Goal: Transaction & Acquisition: Subscribe to service/newsletter

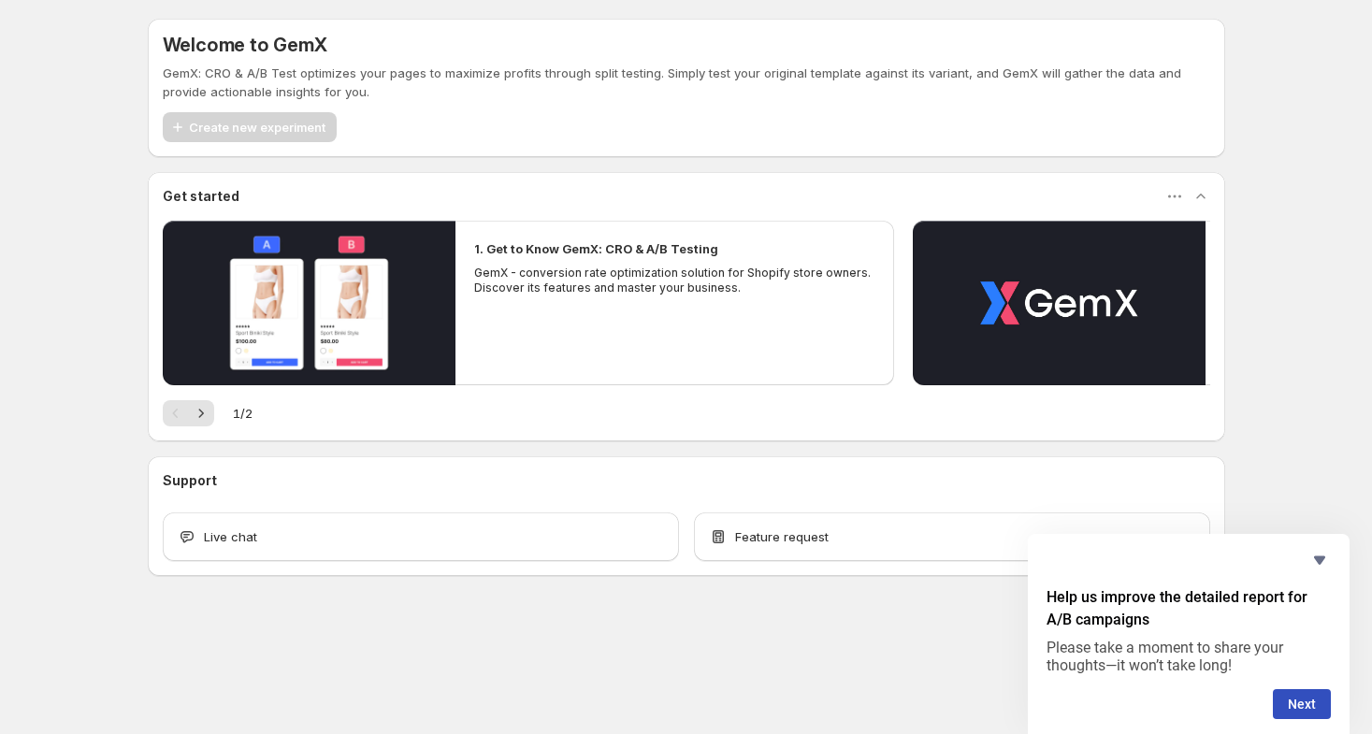
drag, startPoint x: 1224, startPoint y: 130, endPoint x: 1267, endPoint y: 65, distance: 77.5
click at [1267, 65] on div "Welcome to GemX GemX: CRO & A/B Test optimizes your pages to maximize profits t…" at bounding box center [686, 338] width 1372 height 677
click at [1317, 554] on icon "Hide survey" at bounding box center [1319, 560] width 22 height 22
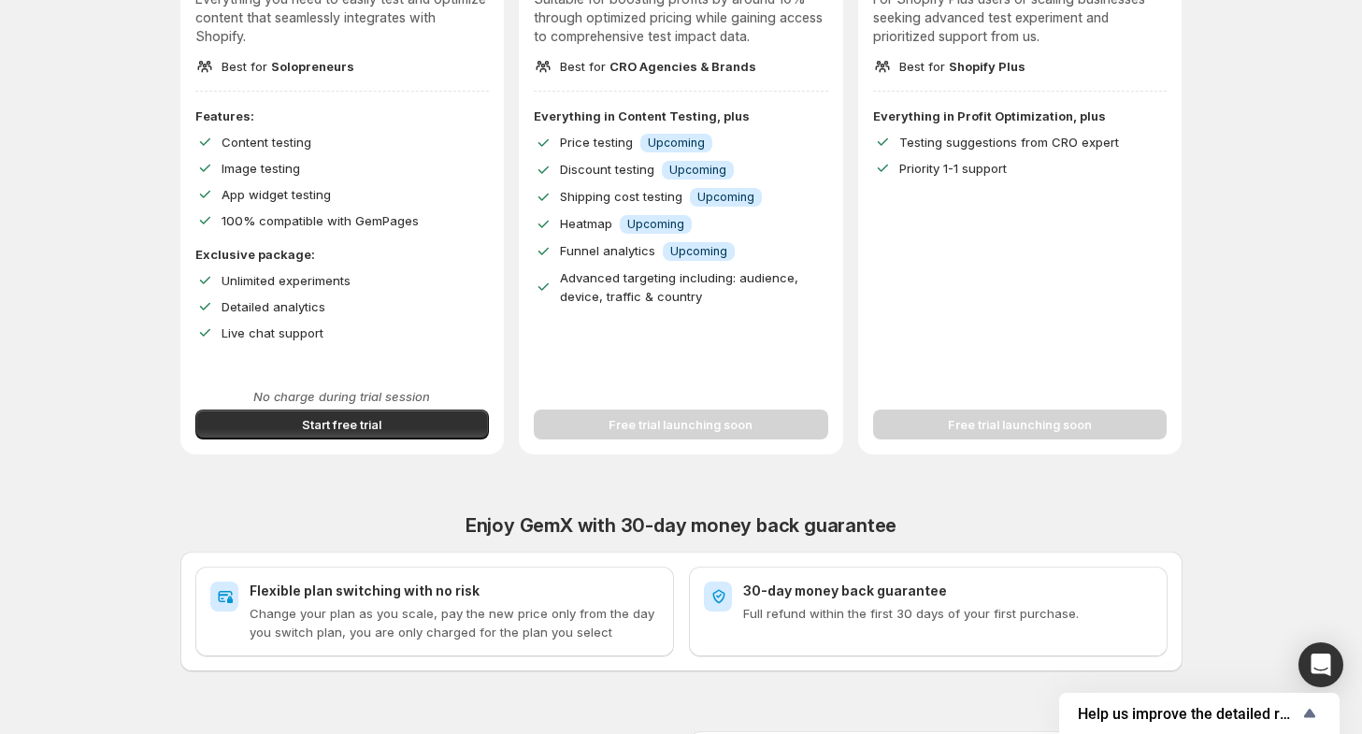
scroll to position [374, 0]
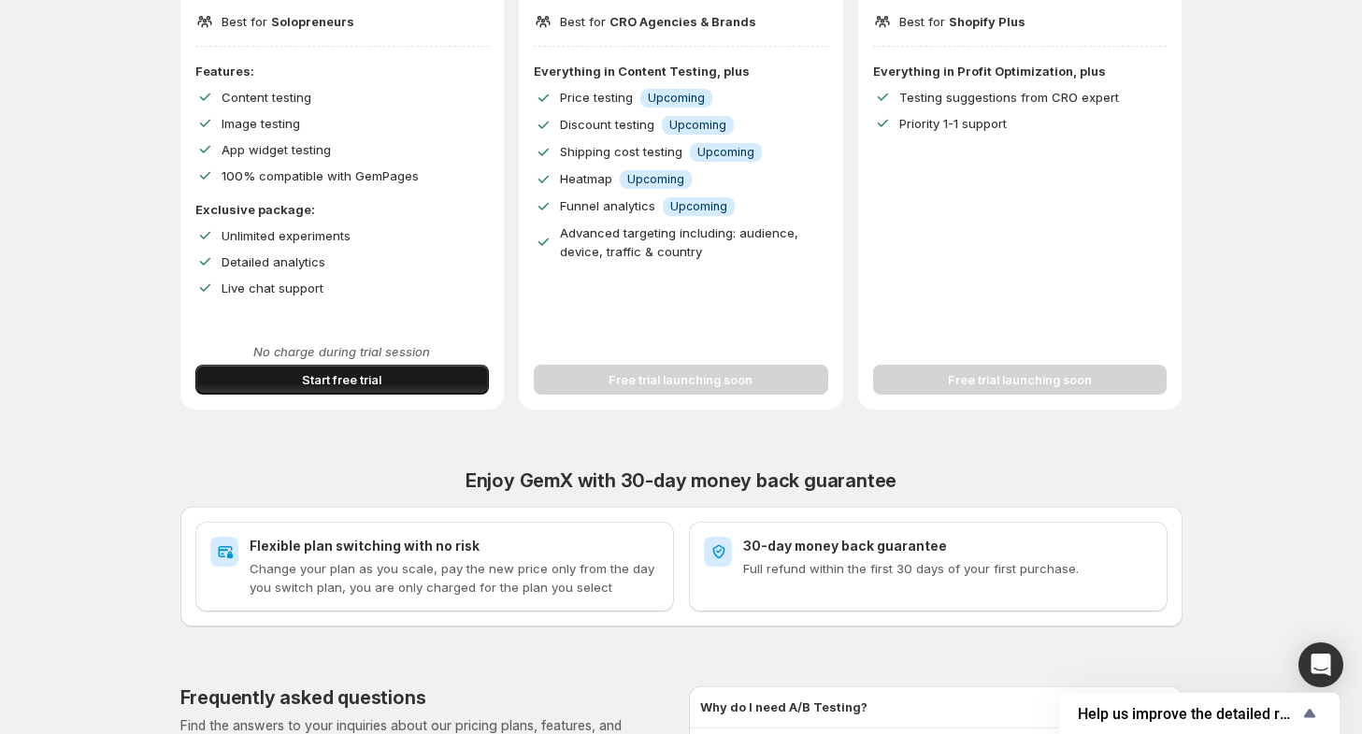
click at [379, 382] on span "Start free trial" at bounding box center [341, 379] width 79 height 19
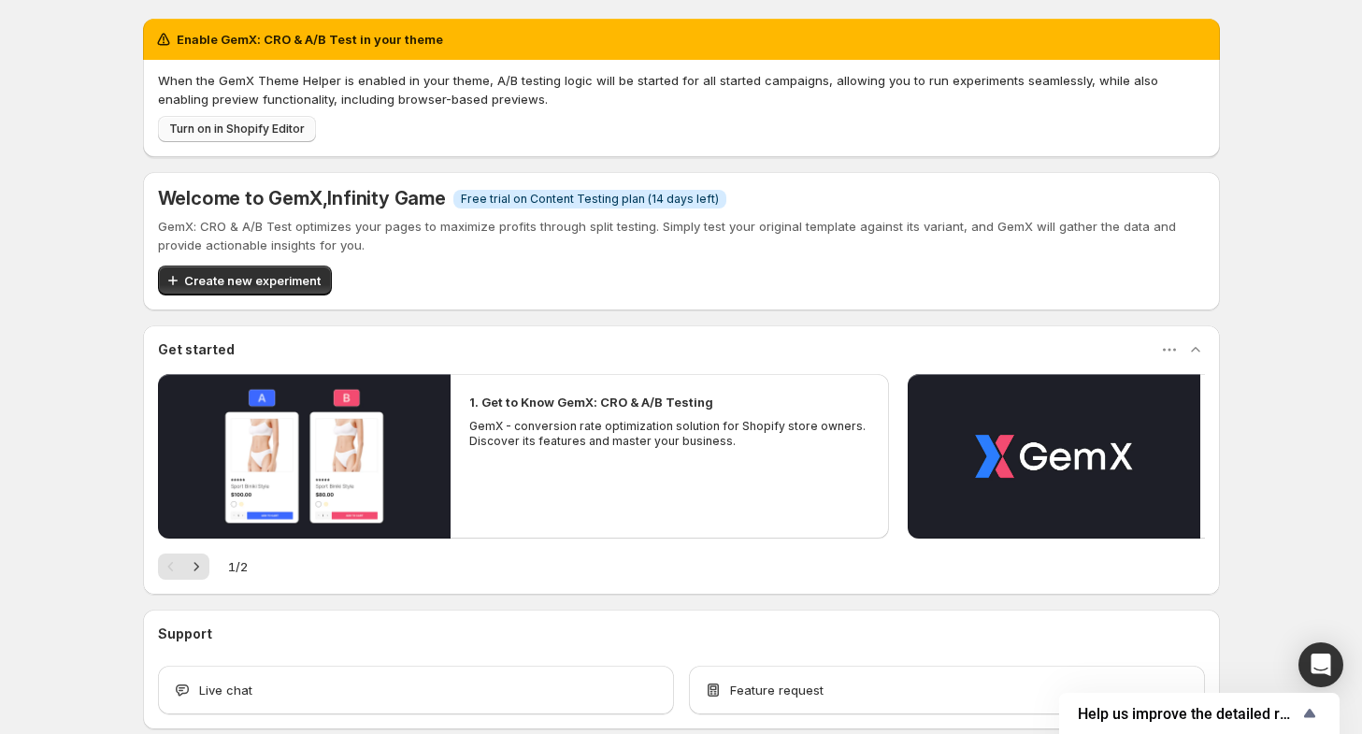
click at [303, 132] on span "Turn on in Shopify Editor" at bounding box center [237, 129] width 136 height 15
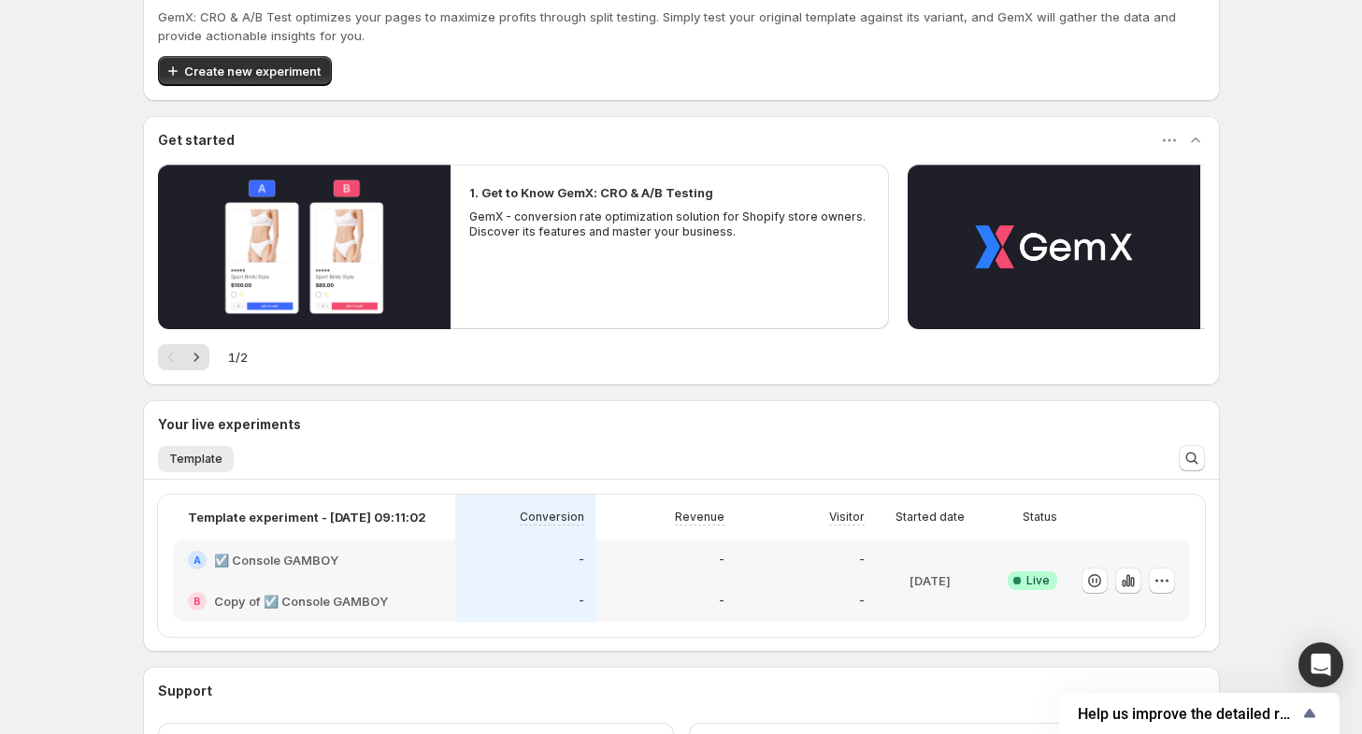
scroll to position [209, 0]
